Goal: Information Seeking & Learning: Learn about a topic

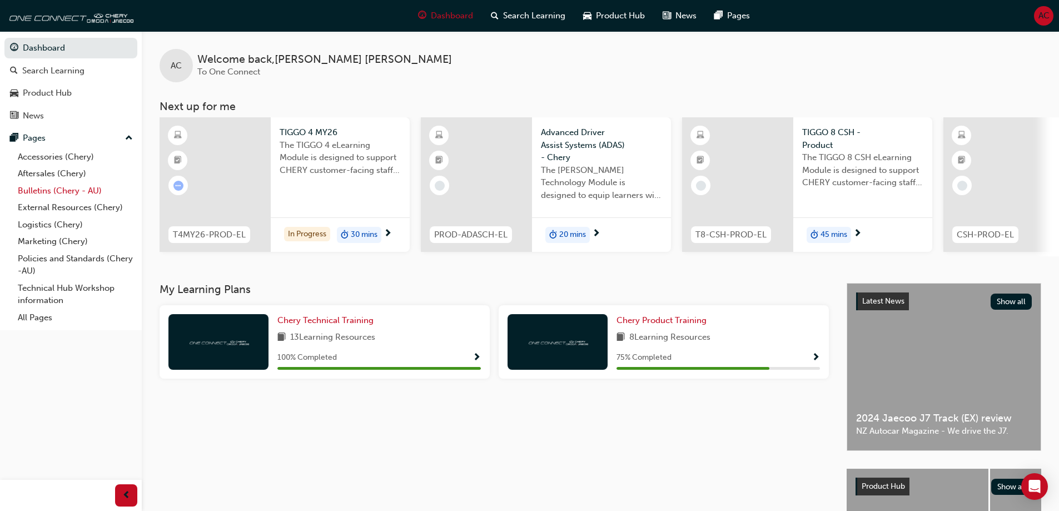
click at [58, 188] on link "Bulletins (Chery - AU)" at bounding box center [75, 190] width 124 height 17
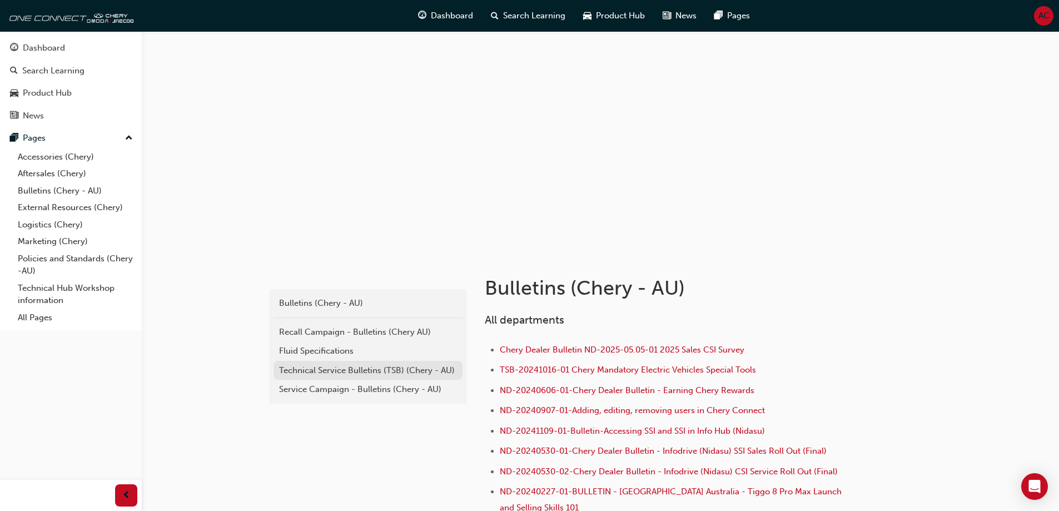
click at [316, 374] on div "Technical Service Bulletins (TSB) (Chery - AU)" at bounding box center [368, 370] width 178 height 13
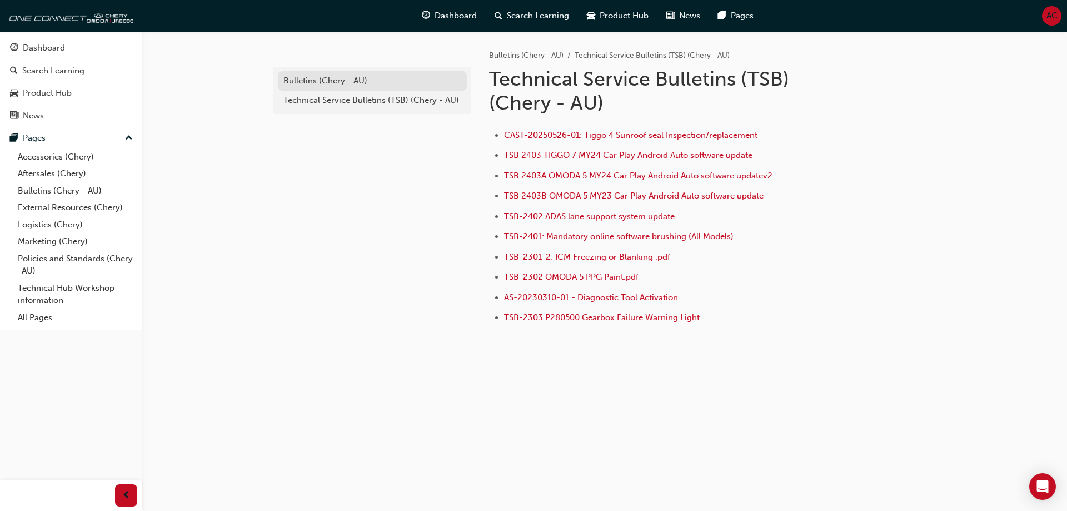
click at [327, 85] on div "Bulletins (Chery - AU)" at bounding box center [373, 81] width 178 height 13
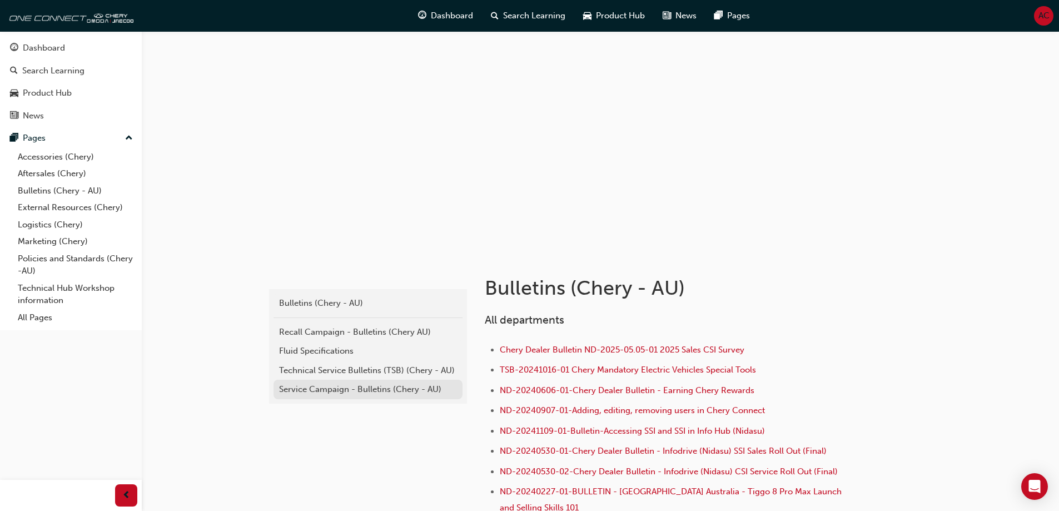
click at [336, 388] on div "Service Campaign - Bulletins (Chery - AU)" at bounding box center [368, 389] width 178 height 13
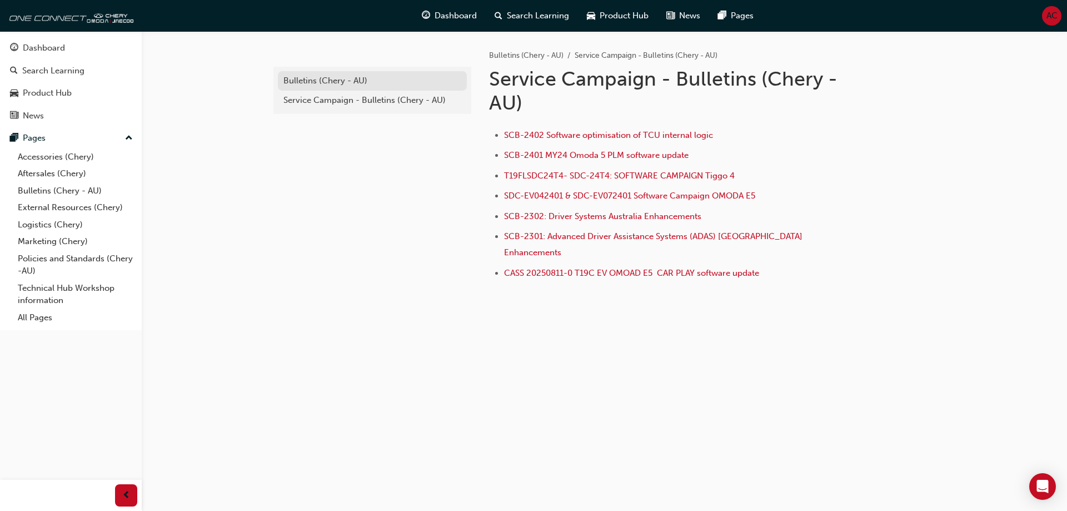
click at [317, 73] on link "Bulletins (Chery - AU)" at bounding box center [372, 80] width 189 height 19
